Goal: Register for event/course

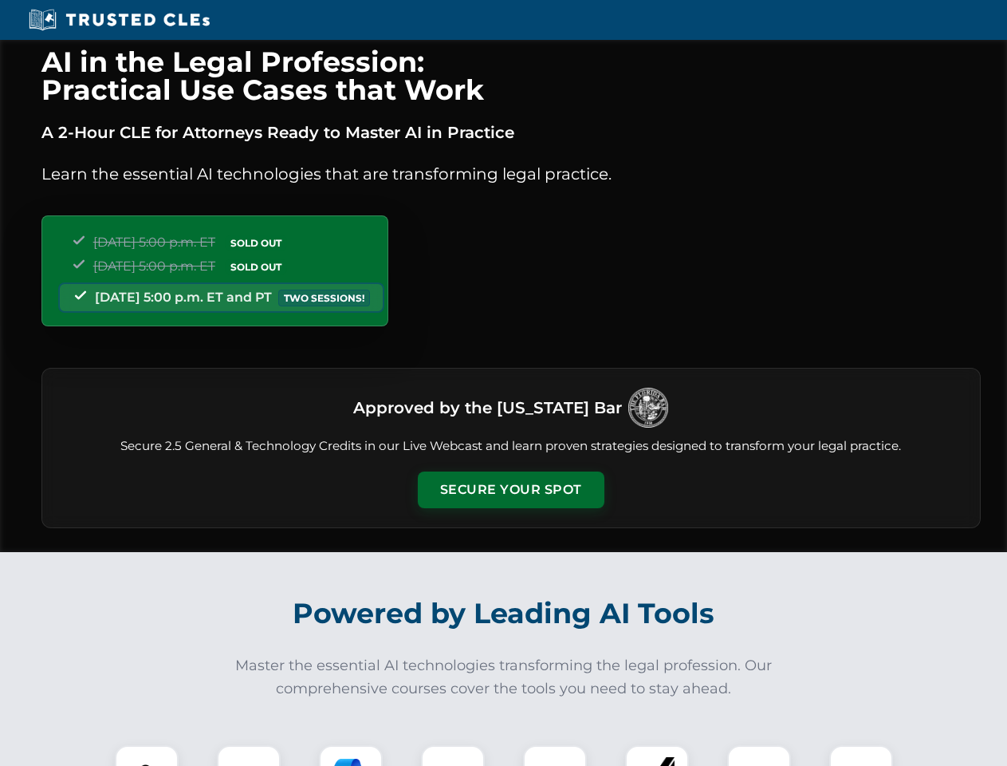
click at [510, 490] on button "Secure Your Spot" at bounding box center [511, 489] width 187 height 37
click at [147, 755] on img at bounding box center [147, 777] width 46 height 46
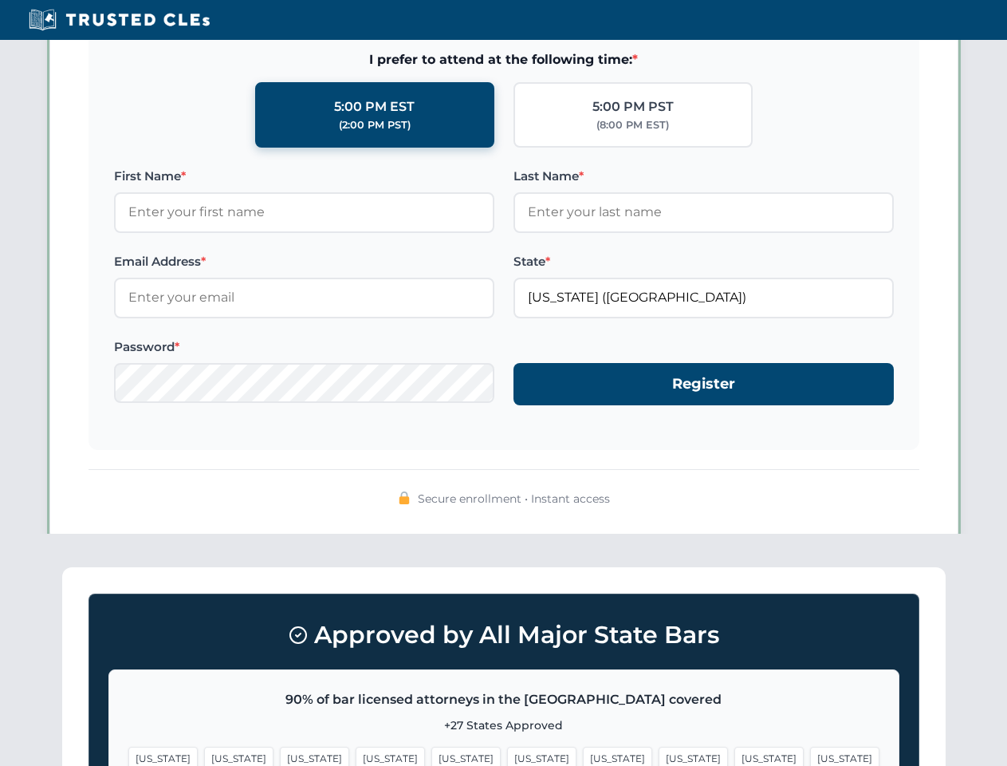
click at [583, 755] on span "[US_STATE]" at bounding box center [617, 758] width 69 height 23
click at [735, 755] on span "[US_STATE]" at bounding box center [769, 758] width 69 height 23
